Goal: Task Accomplishment & Management: Manage account settings

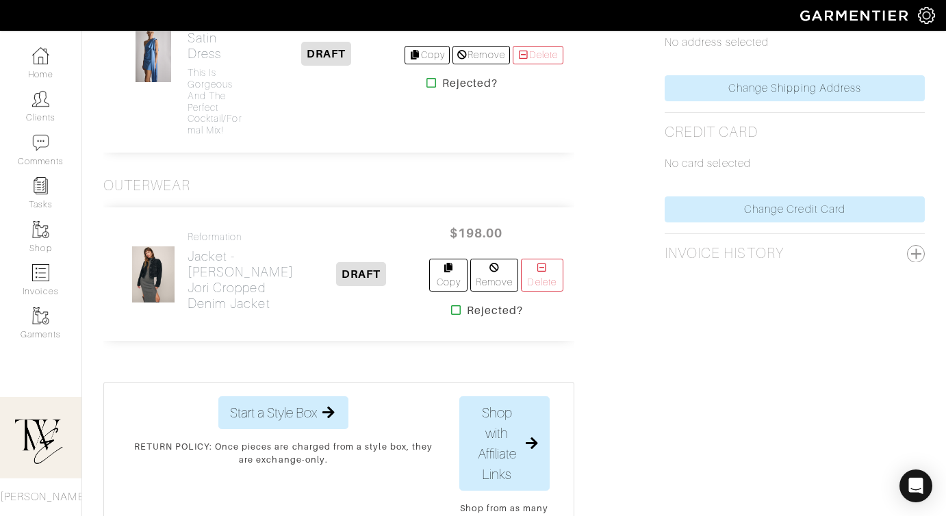
scroll to position [764, 0]
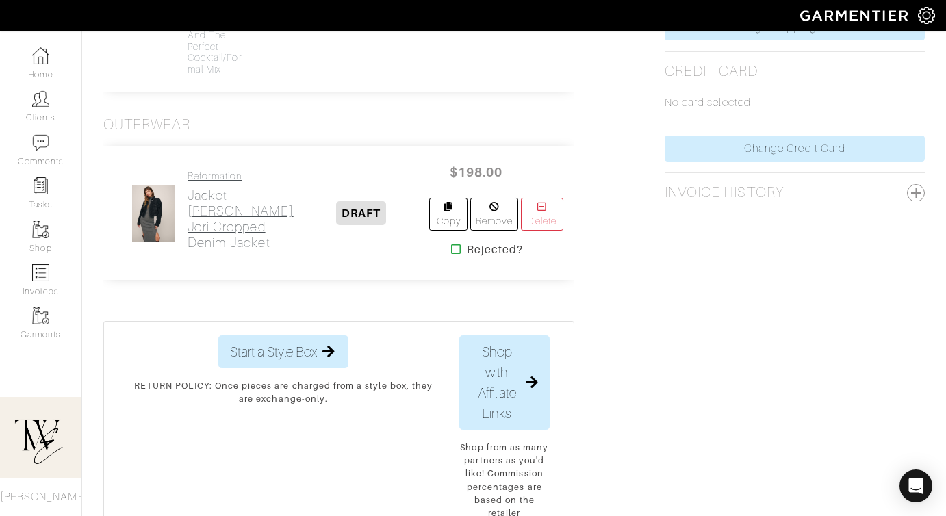
click at [226, 207] on h2 "Jacket - [PERSON_NAME] Cropped Denim Jacket" at bounding box center [241, 219] width 106 height 63
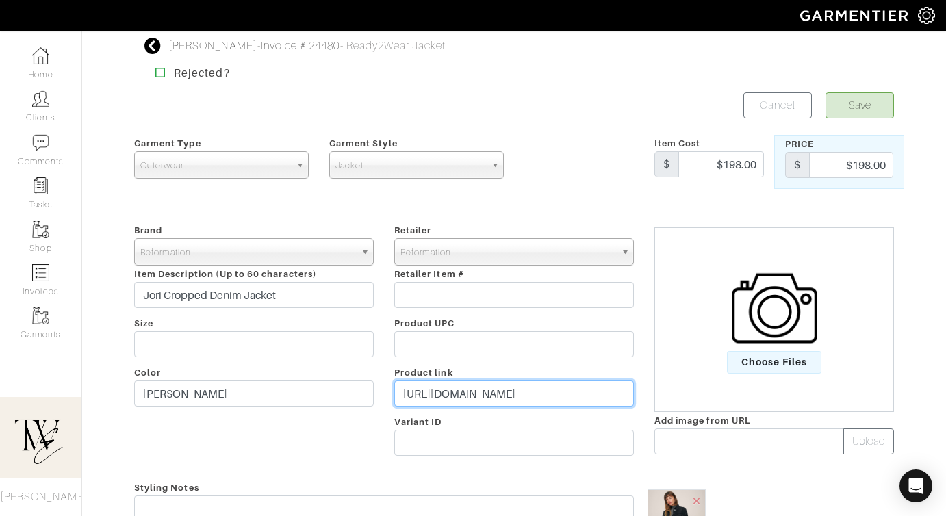
click at [436, 382] on input "[URL][DOMAIN_NAME]" at bounding box center [514, 393] width 240 height 26
paste input "[DOMAIN_NAME][URL]"
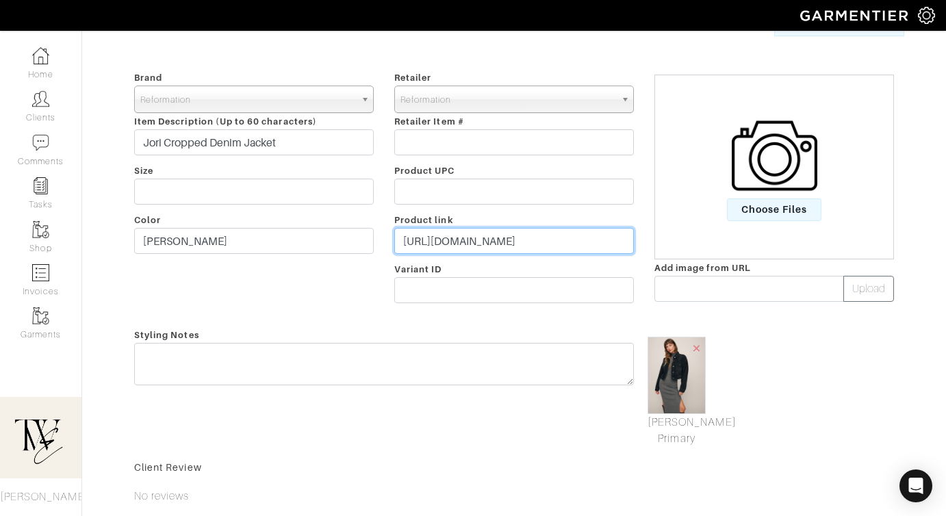
scroll to position [248, 0]
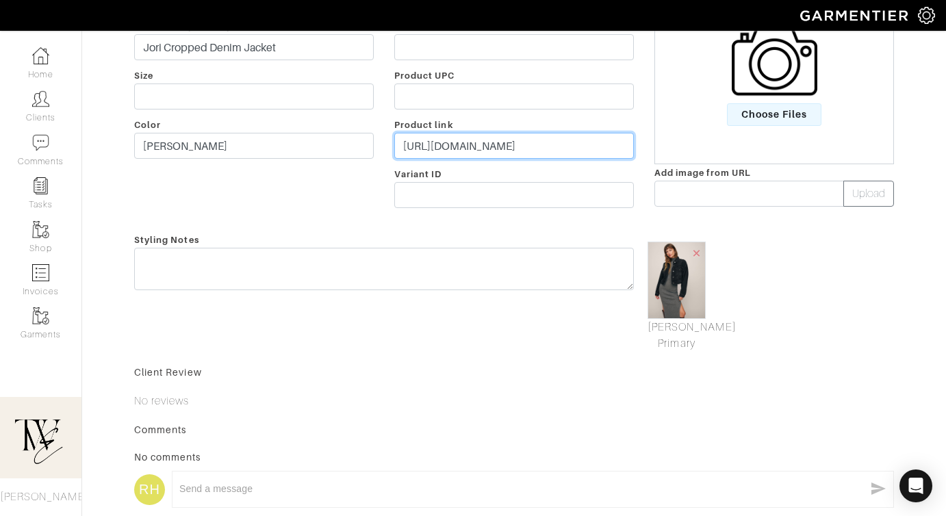
type input "[URL][DOMAIN_NAME]"
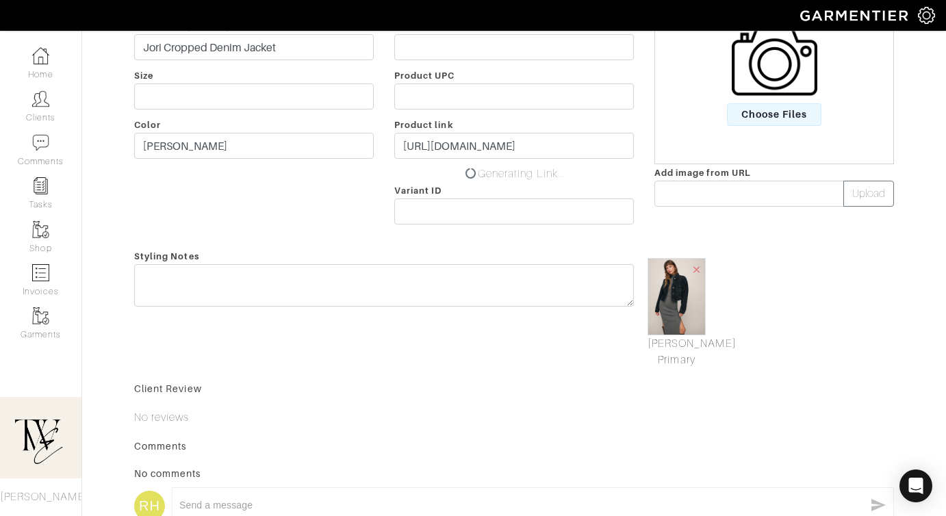
click at [453, 305] on div "Styling Notes" at bounding box center [384, 308] width 520 height 120
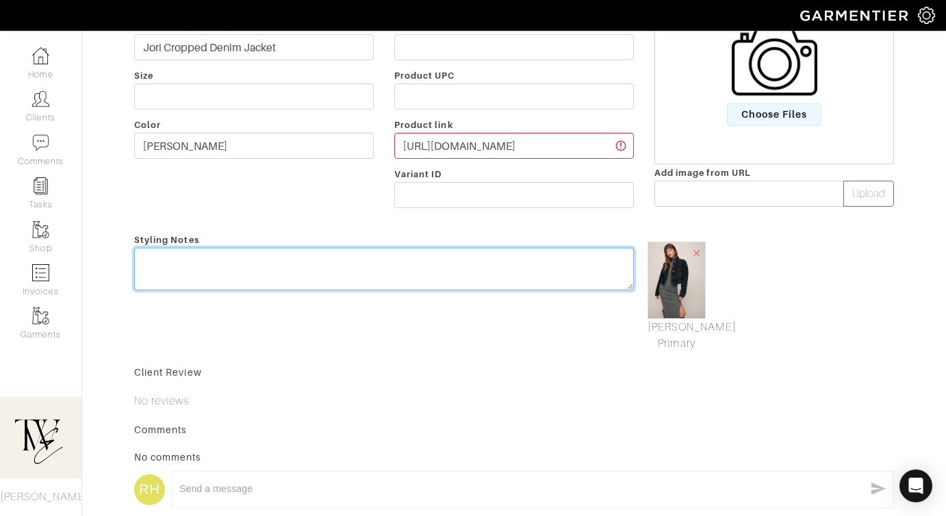
click at [432, 275] on textarea at bounding box center [384, 269] width 500 height 42
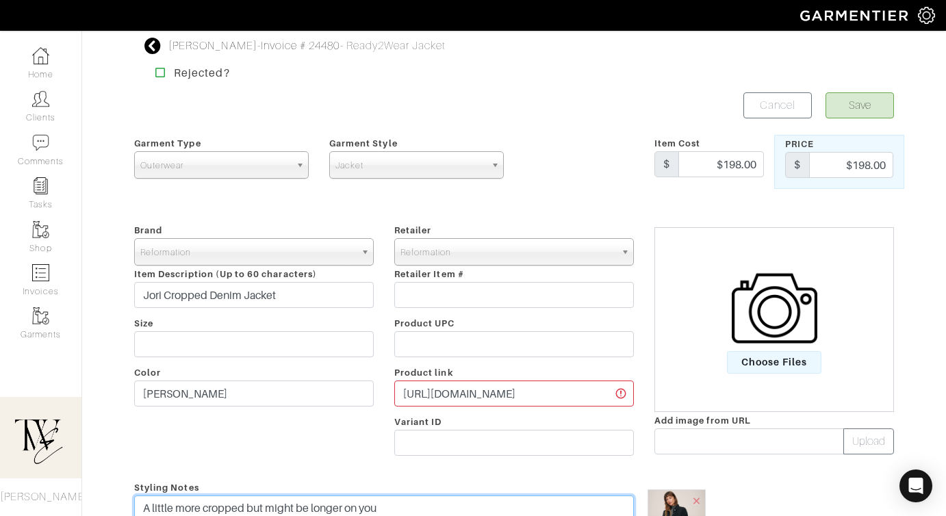
type textarea "A little more cropped but might be longer on you"
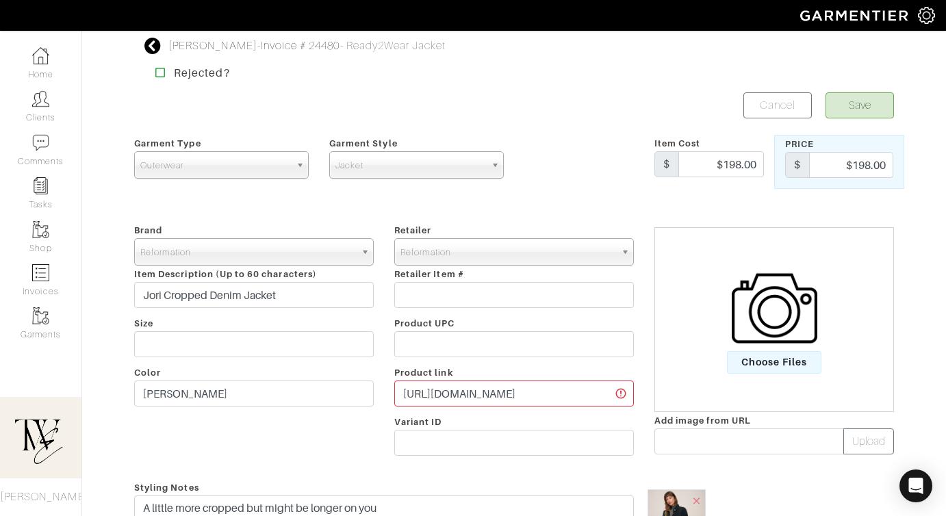
click at [844, 90] on div "[PERSON_NAME] - Invoice # 24480 - Ready2Wear Jacket Rejected? Save Cancel Garme…" at bounding box center [514, 424] width 780 height 773
click at [847, 114] on button "Save" at bounding box center [859, 105] width 68 height 26
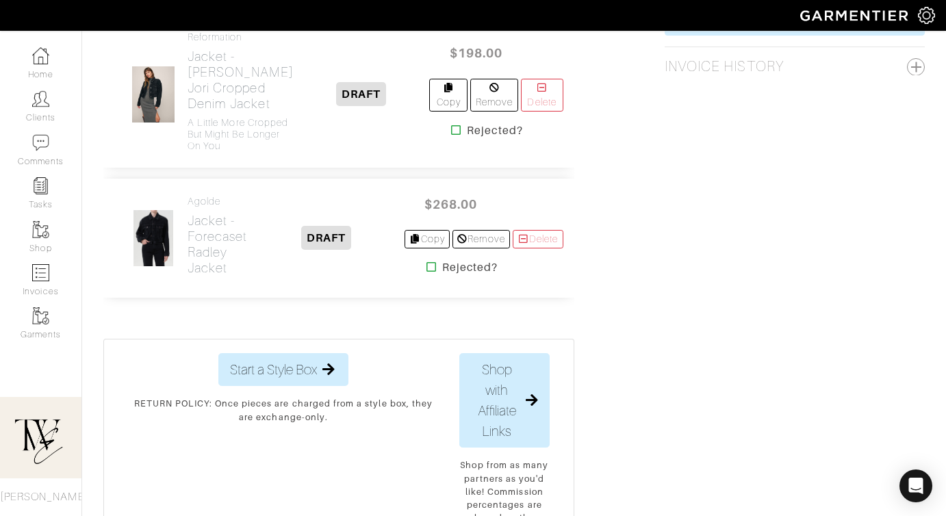
scroll to position [961, 0]
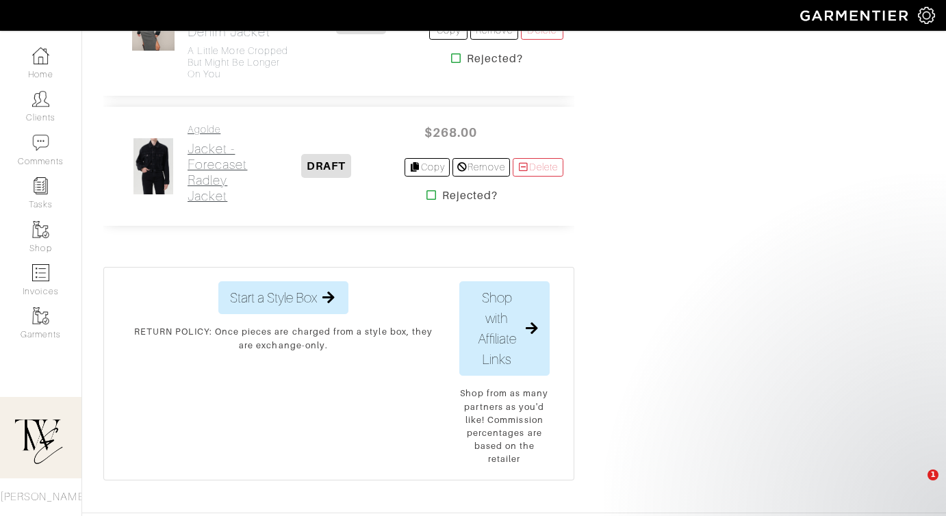
click at [230, 204] on h2 "Jacket - Forecaset Radley Jacket" at bounding box center [219, 172] width 62 height 63
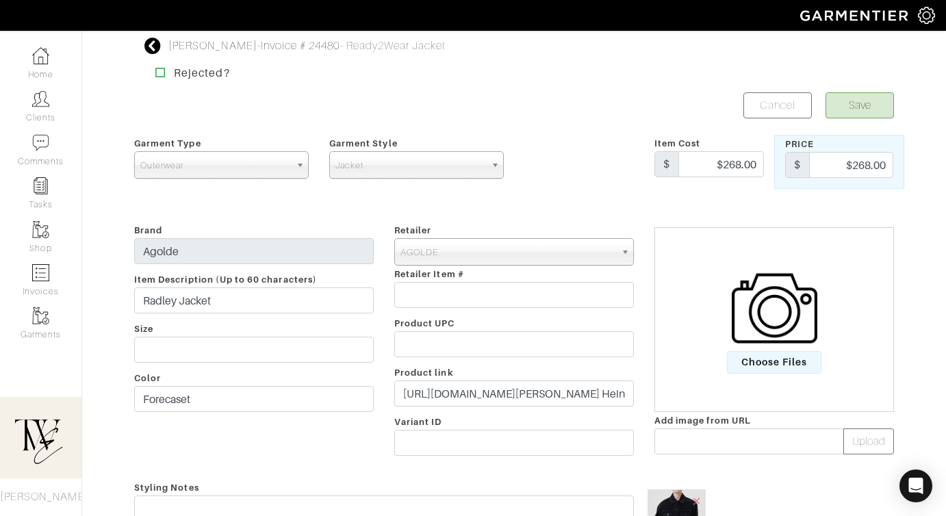
click at [546, 378] on div "Retailer - 032c 1017 ALYX 9SM 111SKIN 11 by Boris Bidjan Saberi 11 Honore 12 St…" at bounding box center [514, 342] width 260 height 241
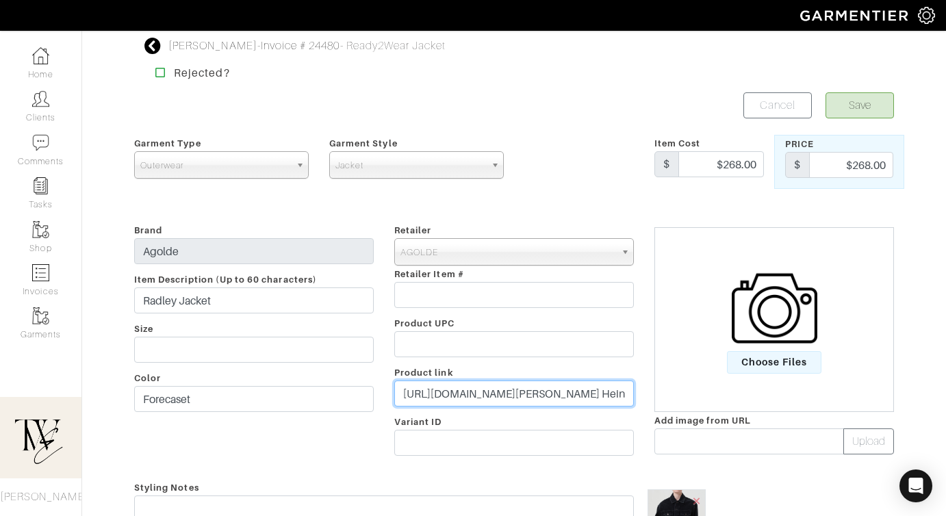
click at [546, 386] on input "https://agolde.com/products/radley-jacket-forecast?variant=43533017448541&utm_s…" at bounding box center [514, 393] width 240 height 26
paste input "go.shopmy.us/p-24389721"
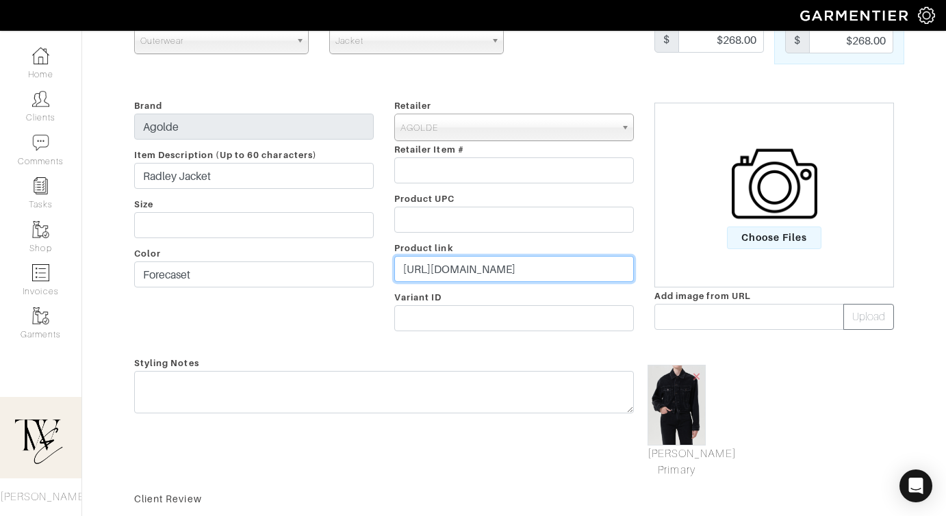
type input "https://go.shopmy.us/p-24389721"
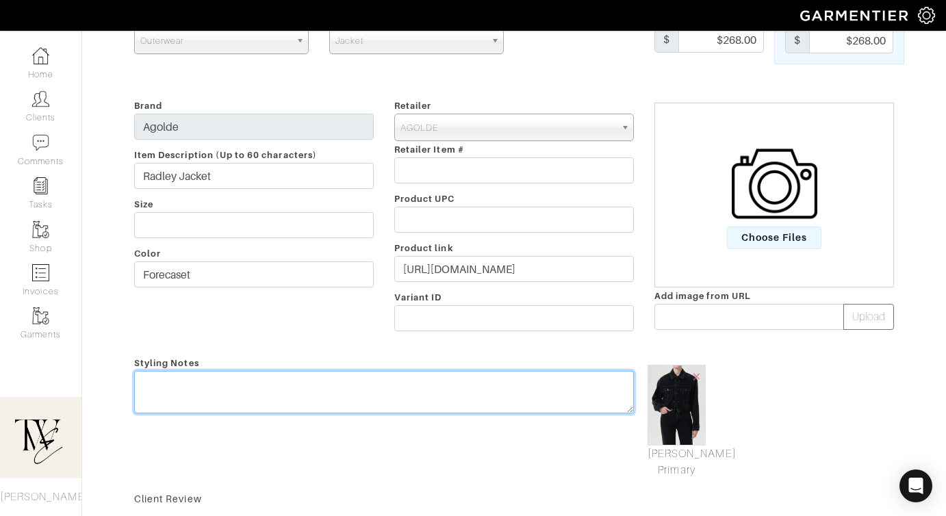
click at [537, 380] on div "Styling Notes" at bounding box center [384, 416] width 520 height 124
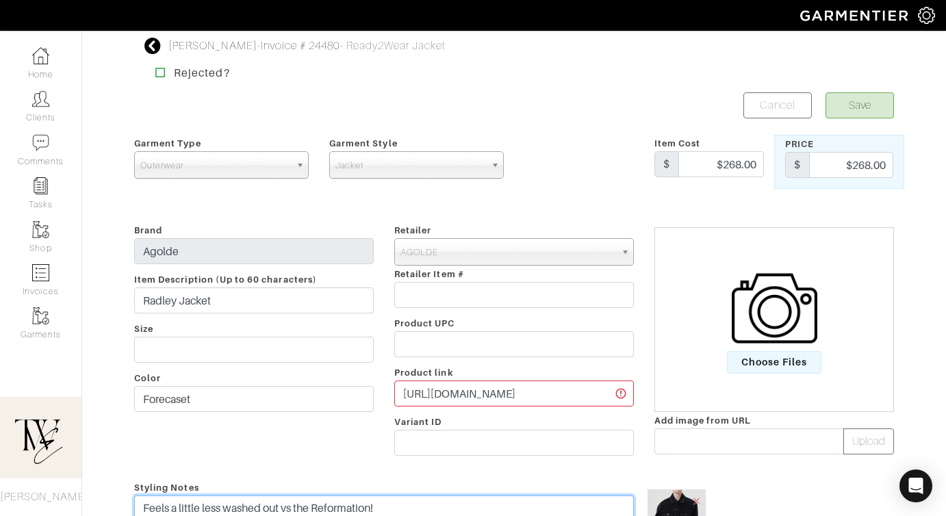
type textarea "Feels a little less washed out vs the Reformation!"
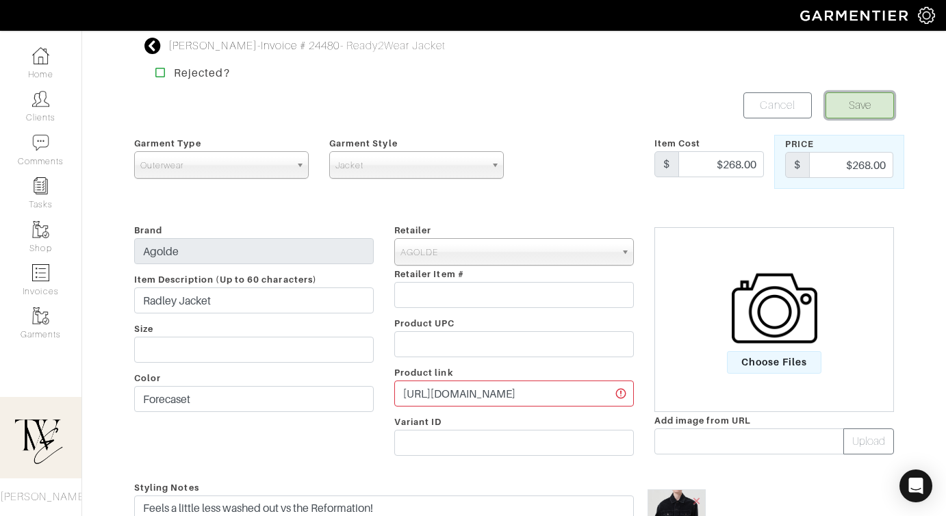
click at [870, 116] on button "Save" at bounding box center [859, 105] width 68 height 26
